Goal: Navigation & Orientation: Find specific page/section

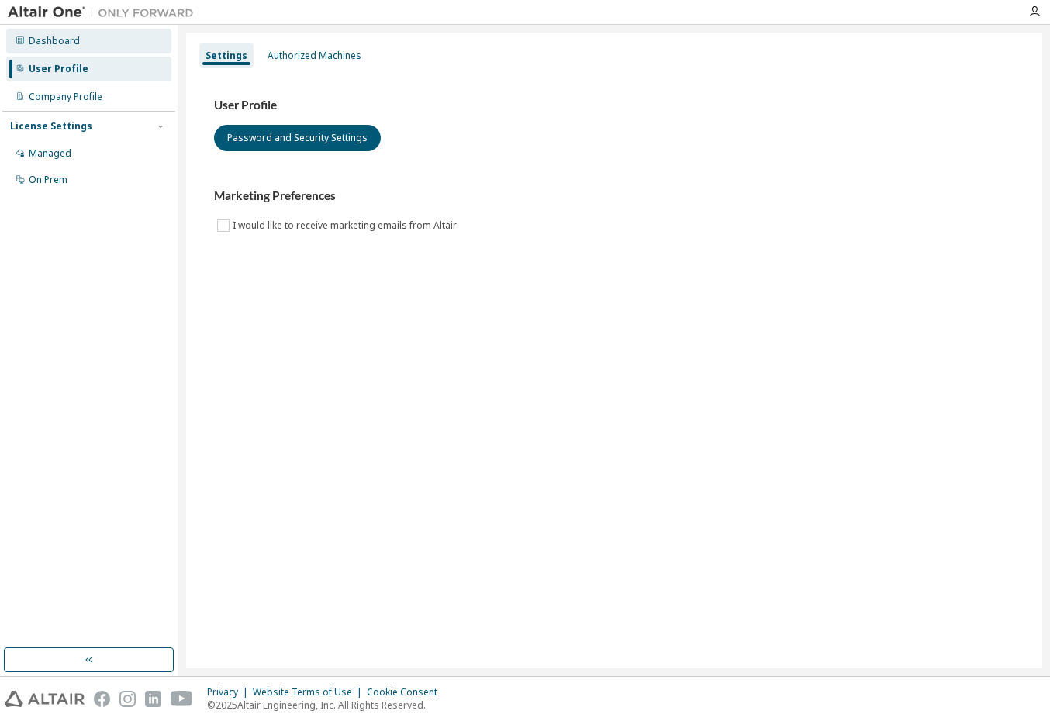
click at [64, 45] on div "Dashboard" at bounding box center [54, 41] width 51 height 12
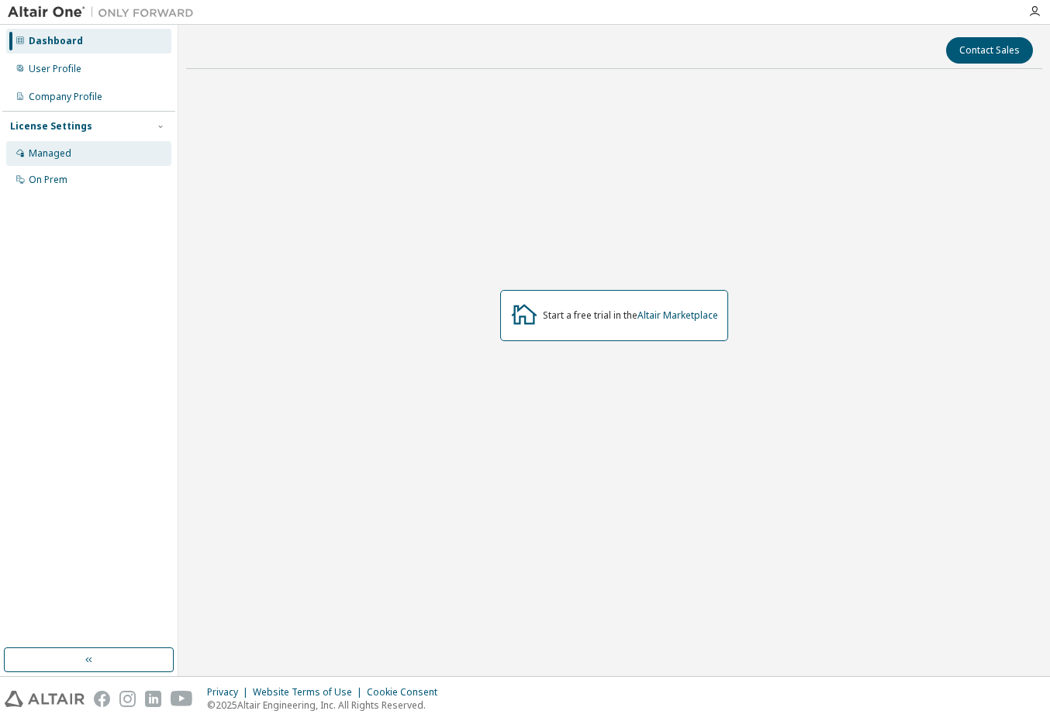
click at [60, 158] on div "Managed" at bounding box center [50, 153] width 43 height 12
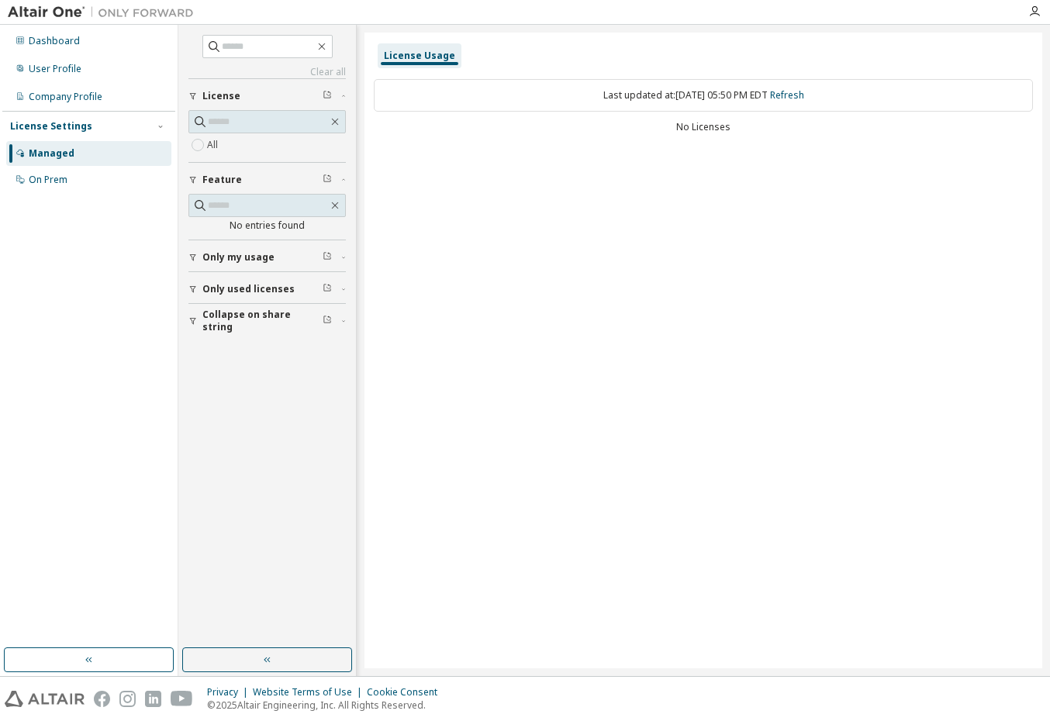
click at [68, 16] on img at bounding box center [105, 13] width 194 height 16
click at [58, 9] on img at bounding box center [105, 13] width 194 height 16
click at [103, 47] on div "Dashboard" at bounding box center [88, 41] width 165 height 25
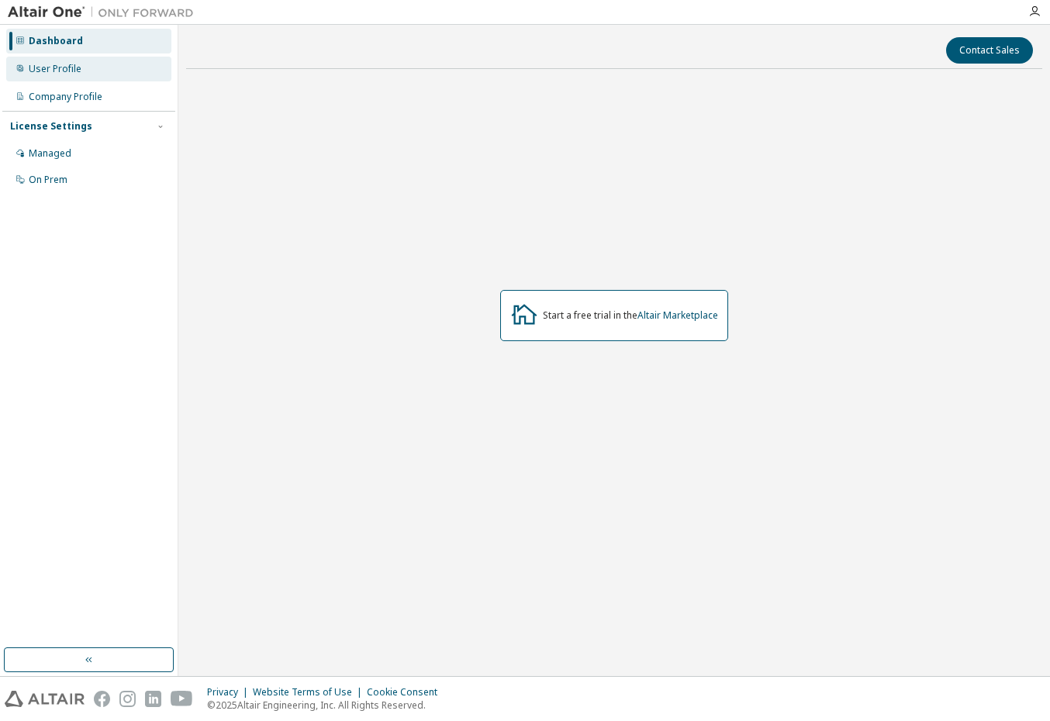
click at [95, 64] on div "User Profile" at bounding box center [88, 69] width 165 height 25
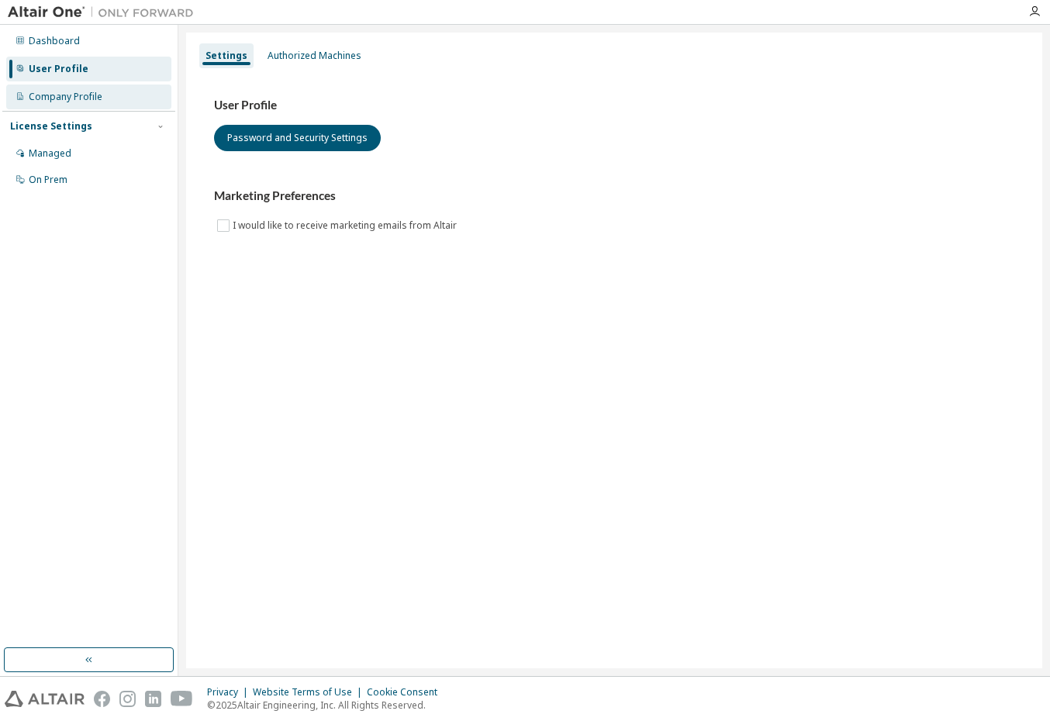
click at [99, 88] on div "Company Profile" at bounding box center [88, 97] width 165 height 25
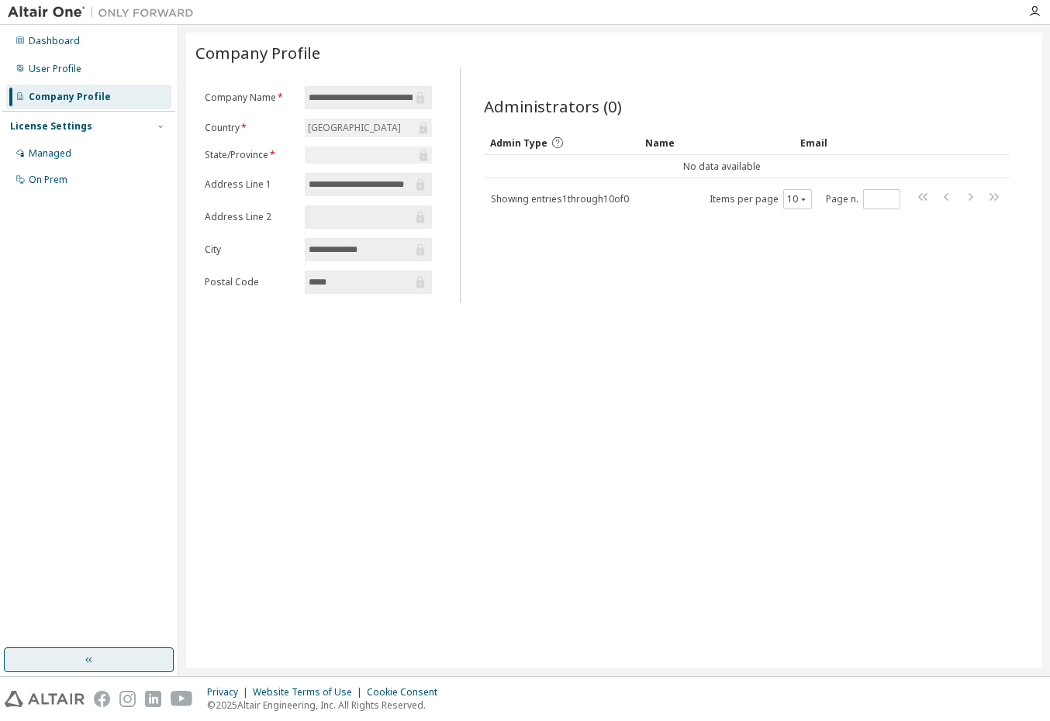
click at [74, 656] on button "button" at bounding box center [89, 660] width 170 height 25
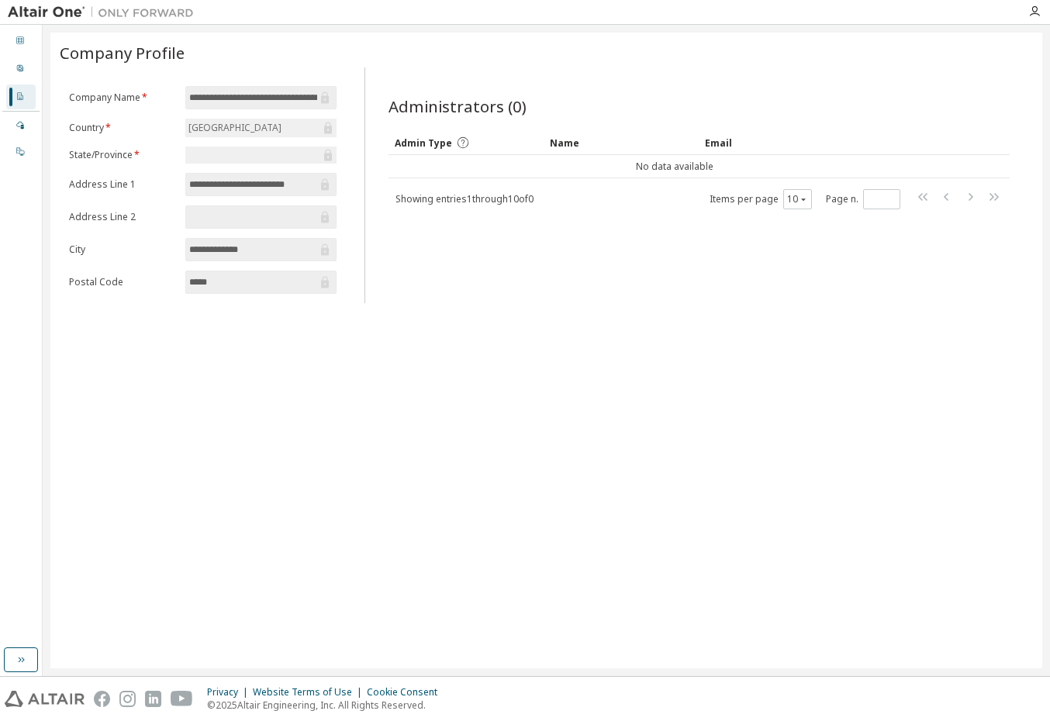
click at [19, 675] on div "Dashboard User Profile Company Profile License Settings Managed On Prem" at bounding box center [21, 351] width 43 height 652
click at [1036, 14] on icon "button" at bounding box center [1034, 11] width 12 height 12
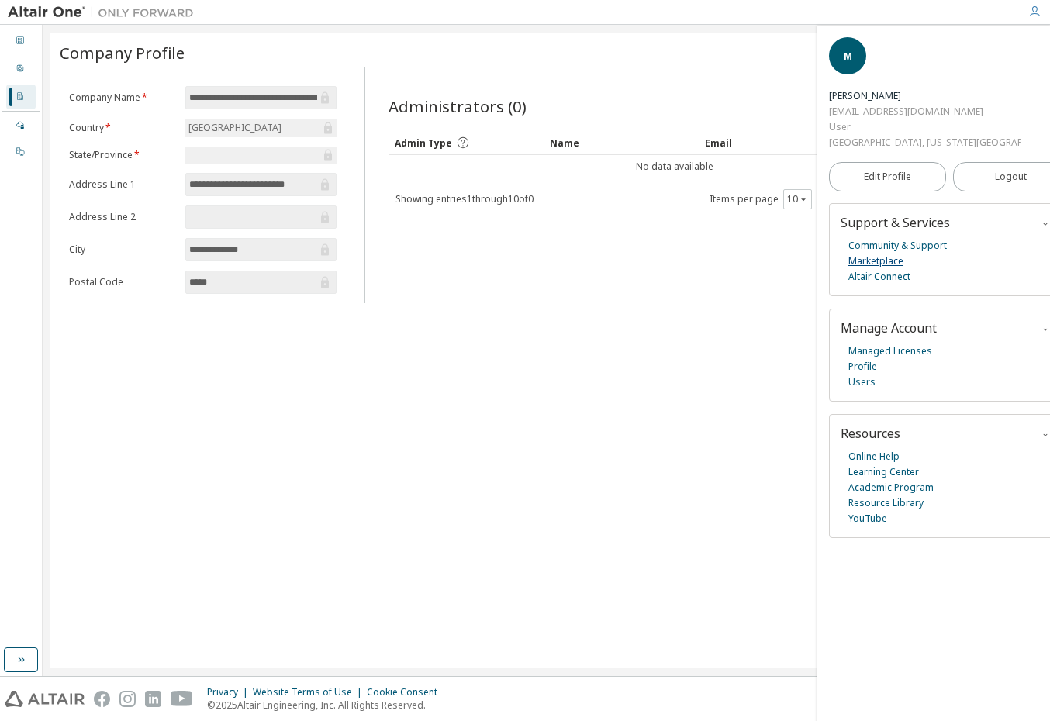
click at [885, 254] on link "Marketplace" at bounding box center [876, 262] width 55 height 16
